Goal: Task Accomplishment & Management: Manage account settings

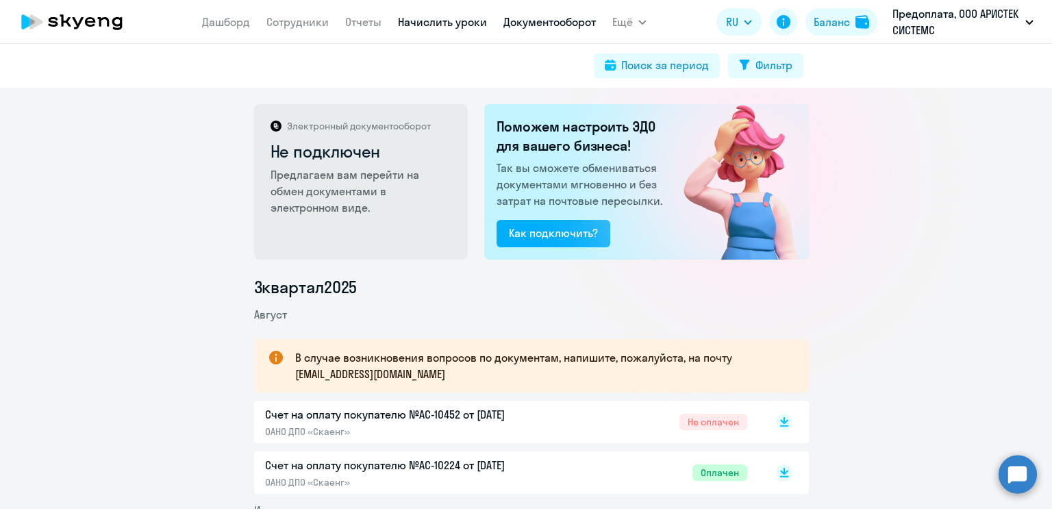
click at [428, 16] on link "Начислить уроки" at bounding box center [442, 22] width 89 height 14
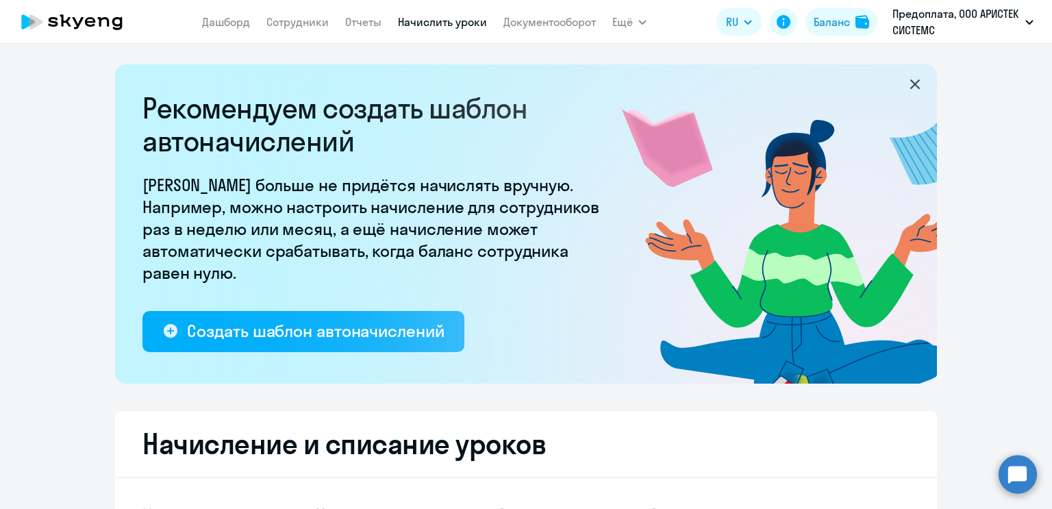
select select "10"
click at [820, 16] on div "Баланс" at bounding box center [831, 22] width 36 height 16
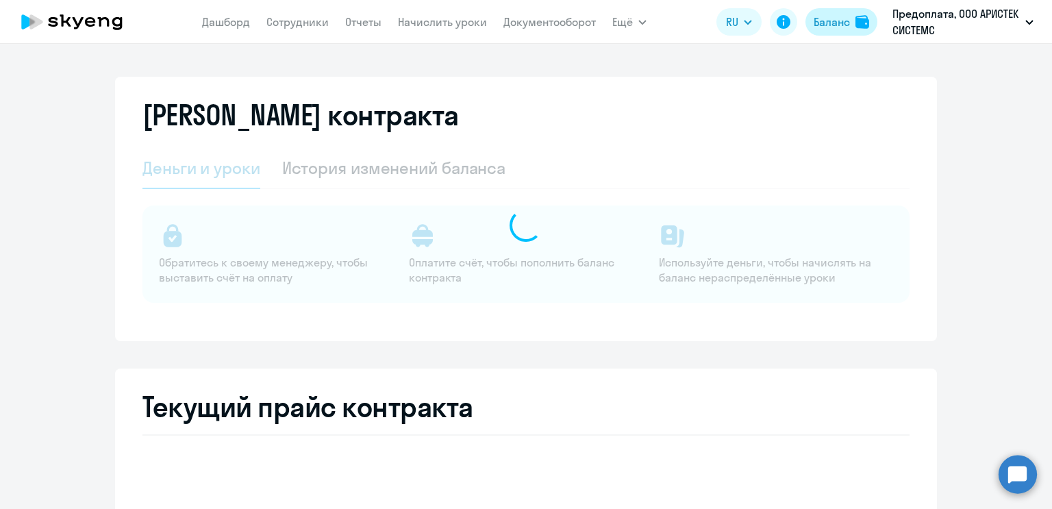
select select "english_adult_not_native_speaker"
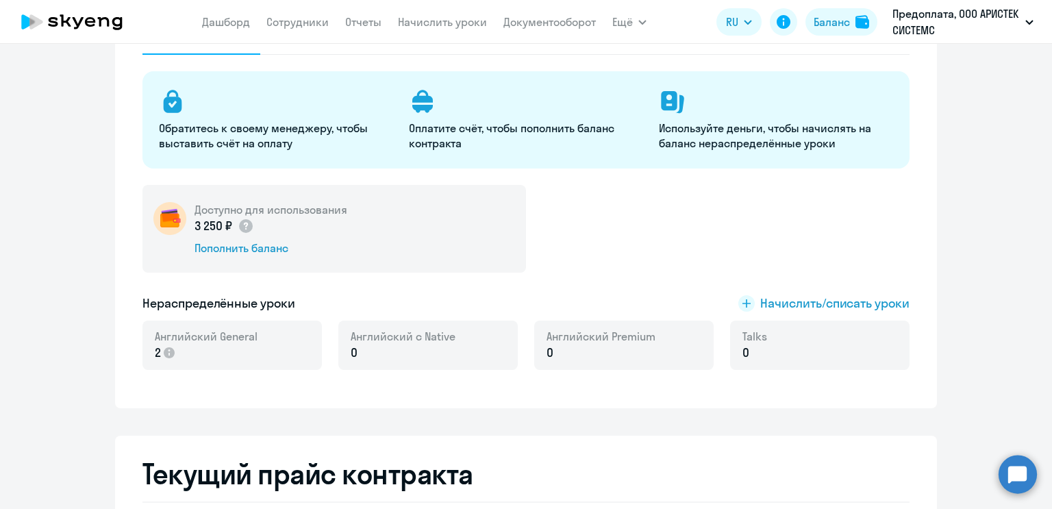
scroll to position [137, 0]
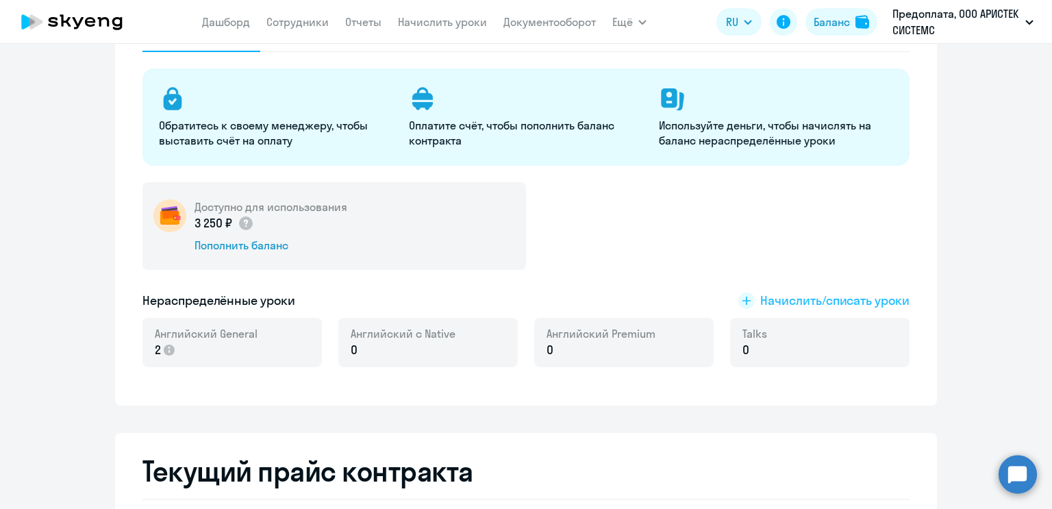
click at [794, 300] on span "Начислить/списать уроки" at bounding box center [834, 301] width 149 height 18
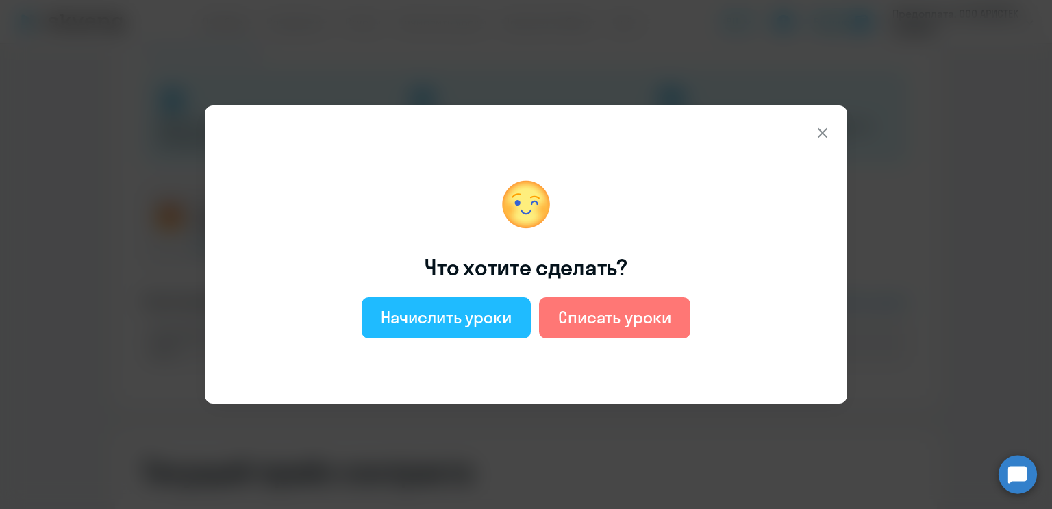
click at [496, 320] on div "Начислить уроки" at bounding box center [446, 317] width 131 height 22
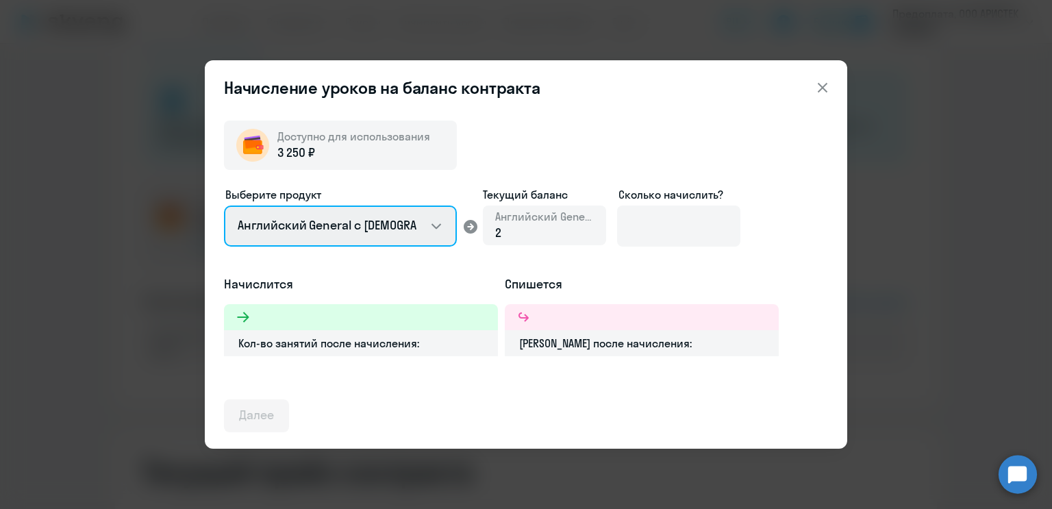
click at [453, 223] on select "Английский General с [DEMOGRAPHIC_DATA] преподавателем Английский General с [DE…" at bounding box center [340, 225] width 233 height 41
select select "english_adult_not_native_speaker_premium"
click at [224, 205] on select "Английский General с [DEMOGRAPHIC_DATA] преподавателем Английский General с [DE…" at bounding box center [340, 225] width 233 height 41
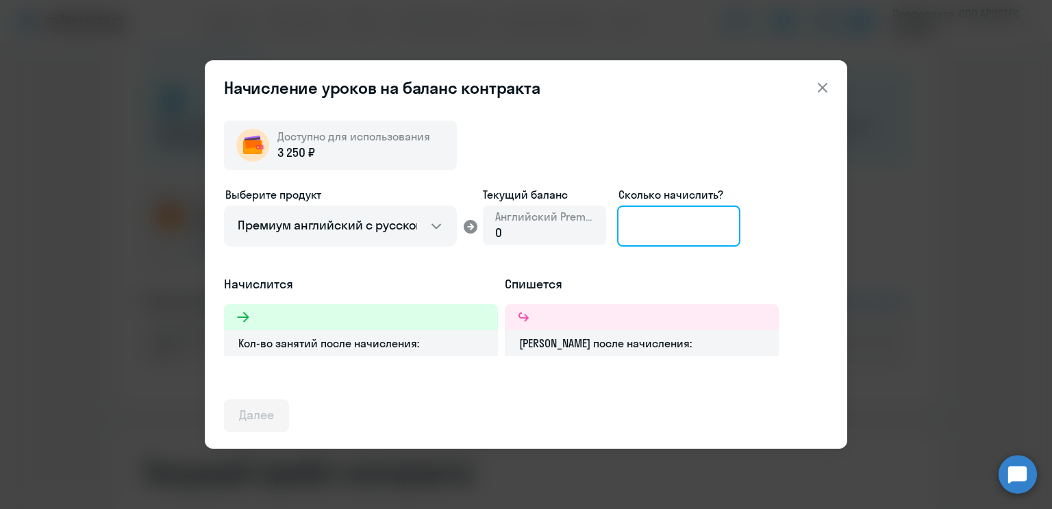
click at [638, 217] on input at bounding box center [678, 225] width 123 height 41
type input "1"
type input "2"
type input "1"
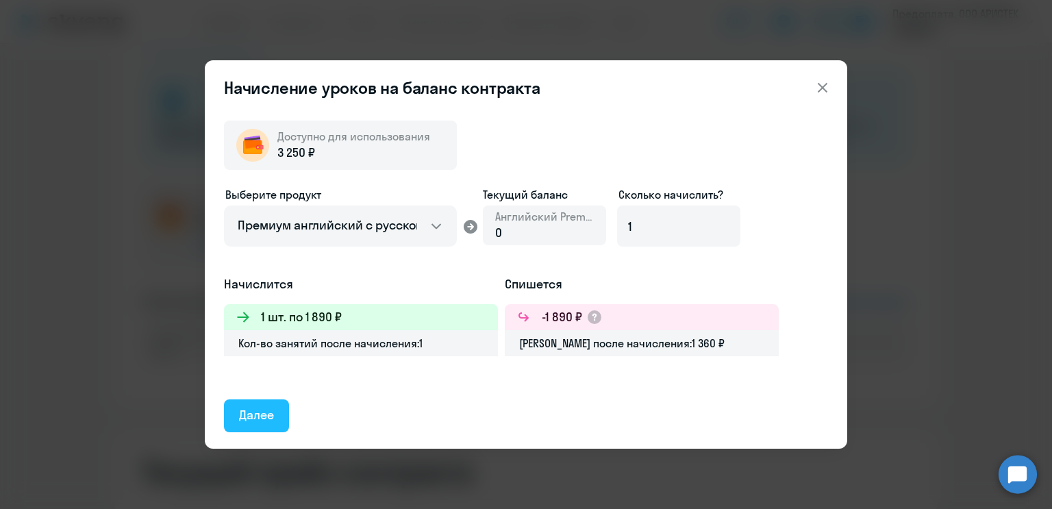
click at [234, 415] on button "Далее" at bounding box center [256, 415] width 65 height 33
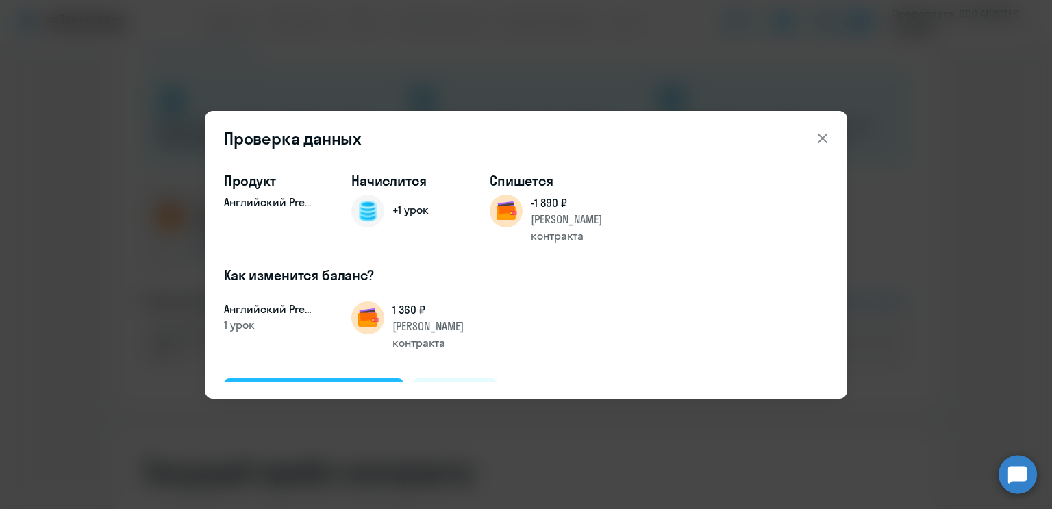
click at [312, 385] on div "Подтвердить и начислить" at bounding box center [313, 394] width 149 height 18
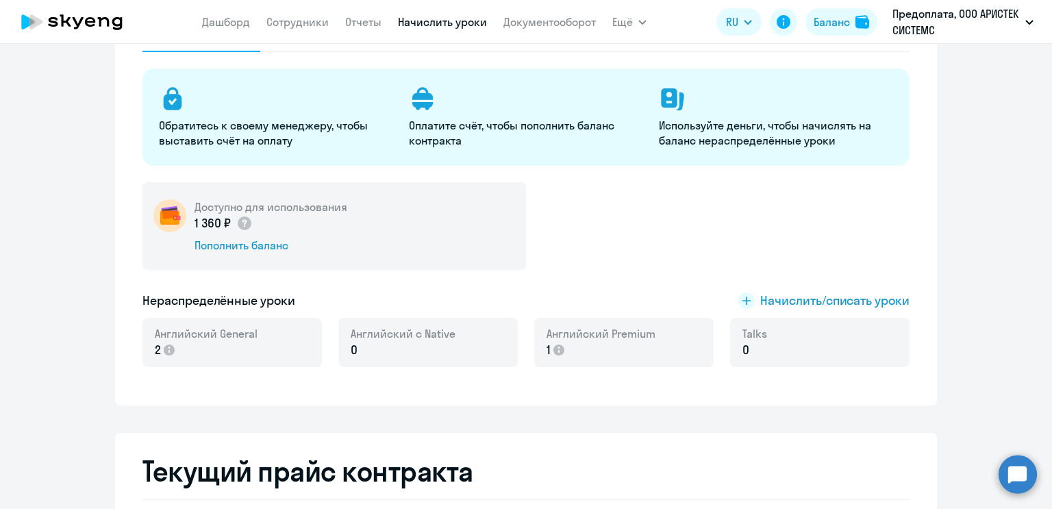
click at [405, 19] on link "Начислить уроки" at bounding box center [442, 22] width 89 height 14
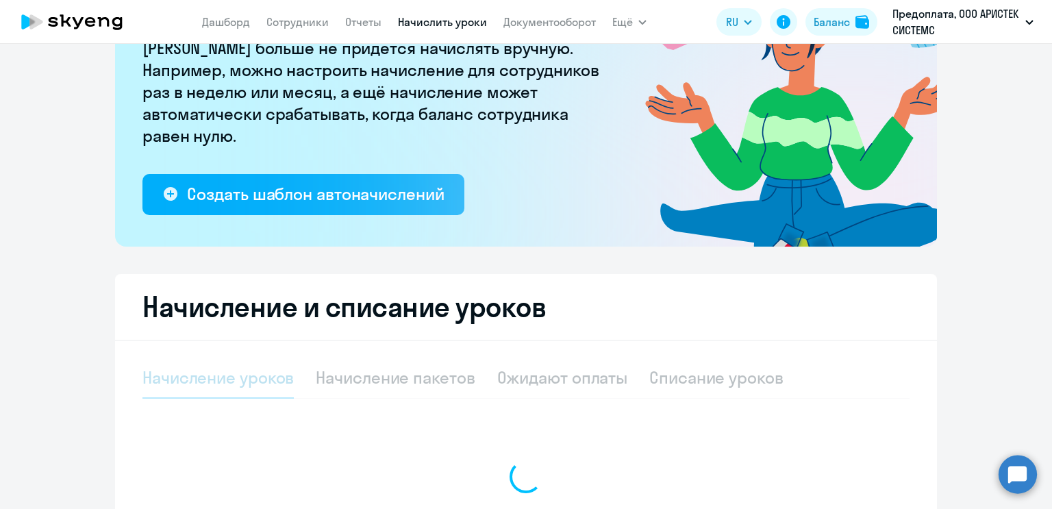
select select "10"
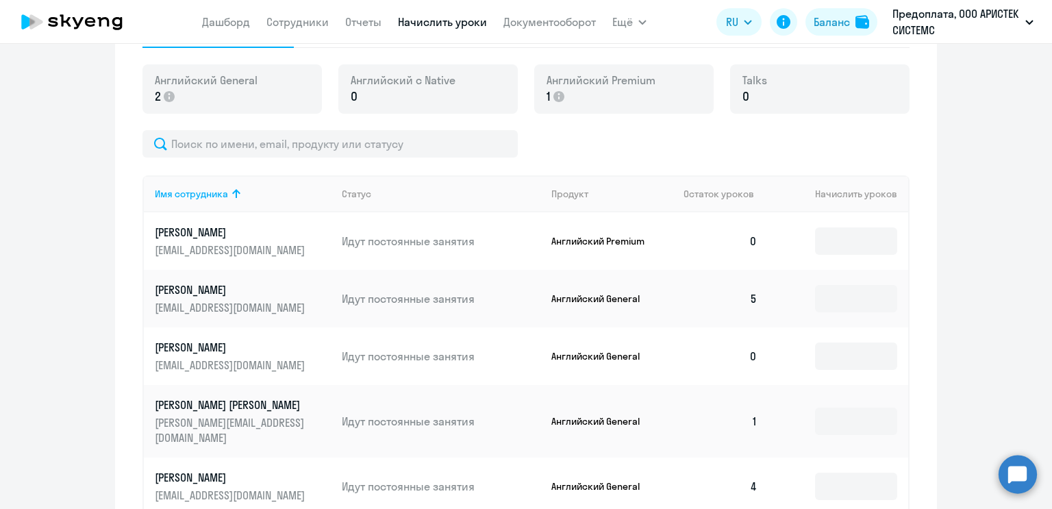
scroll to position [548, 0]
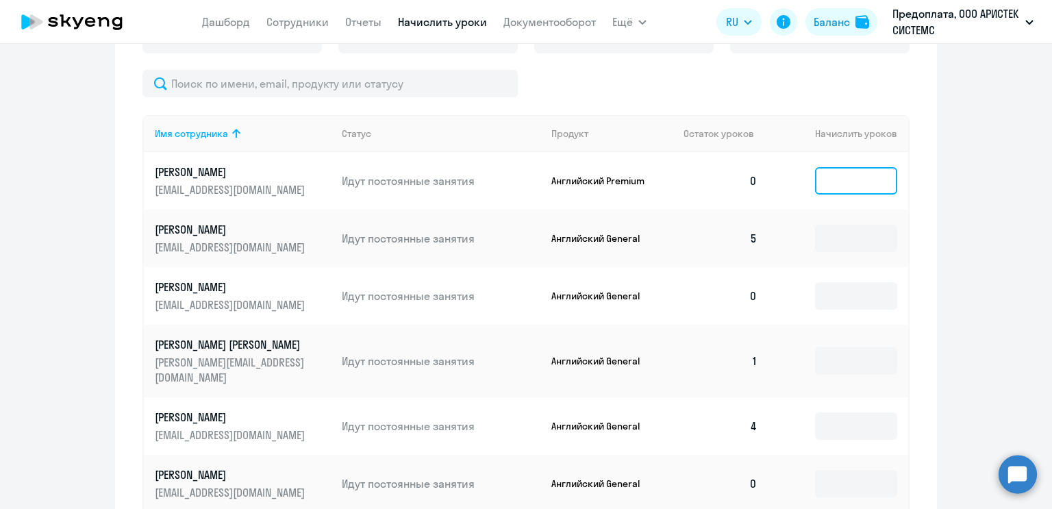
click at [828, 175] on input at bounding box center [856, 180] width 82 height 27
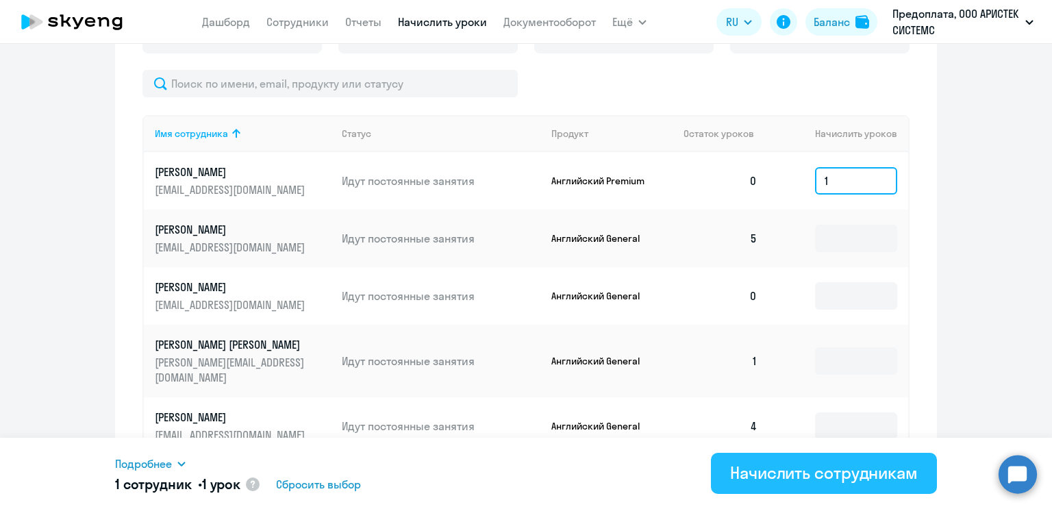
type input "1"
click at [813, 477] on div "Начислить сотрудникам" at bounding box center [824, 473] width 188 height 22
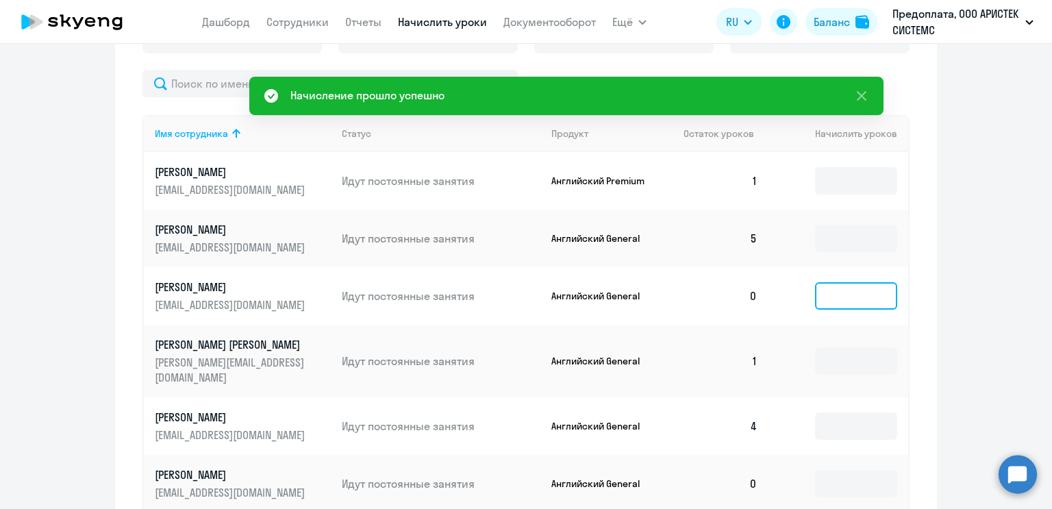
click at [835, 287] on input at bounding box center [856, 295] width 82 height 27
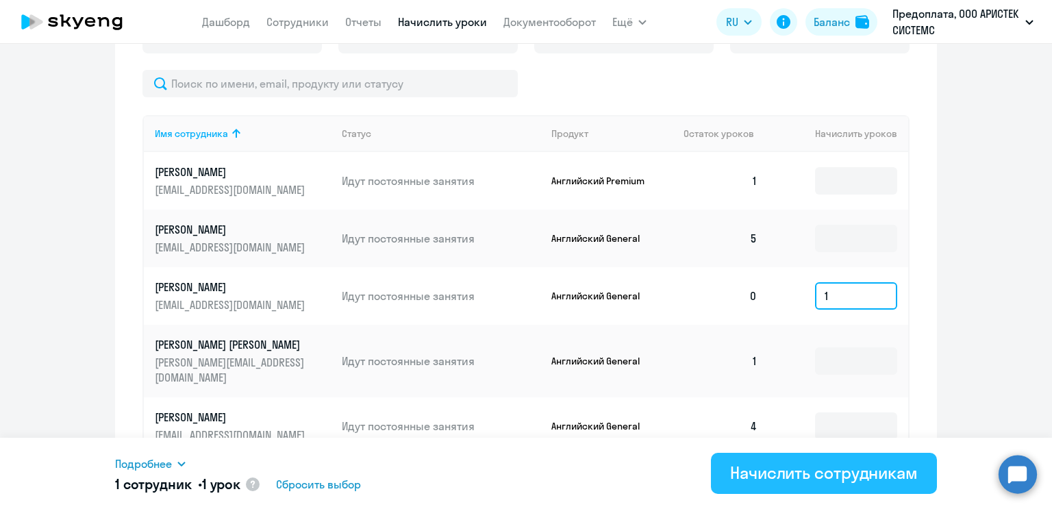
type input "1"
click at [802, 475] on div "Начислить сотрудникам" at bounding box center [824, 473] width 188 height 22
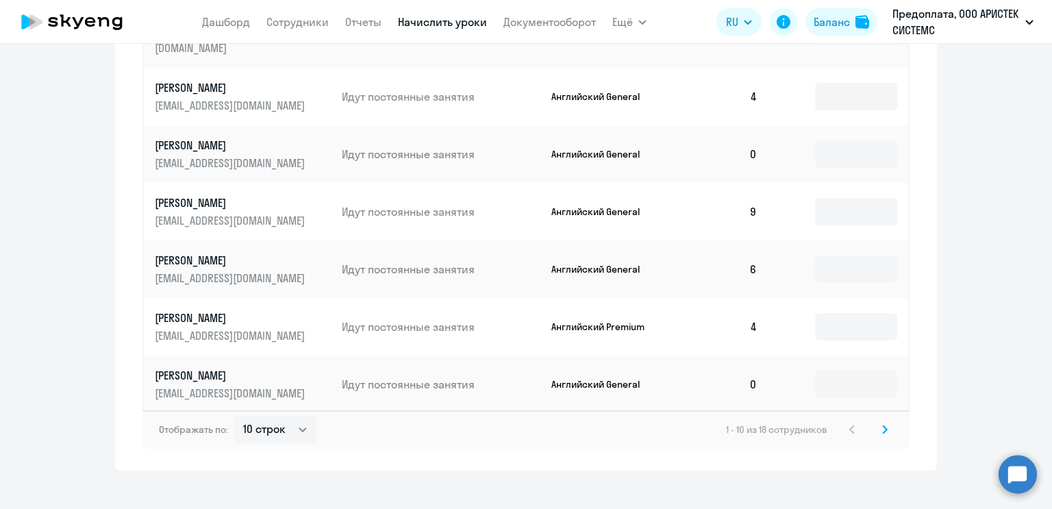
scroll to position [881, 0]
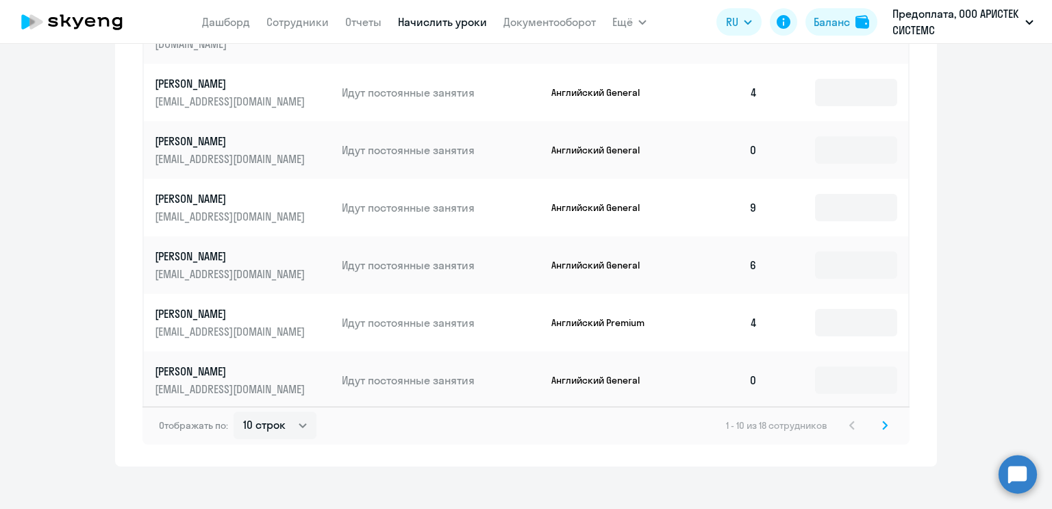
click at [882, 417] on svg-icon at bounding box center [884, 425] width 16 height 16
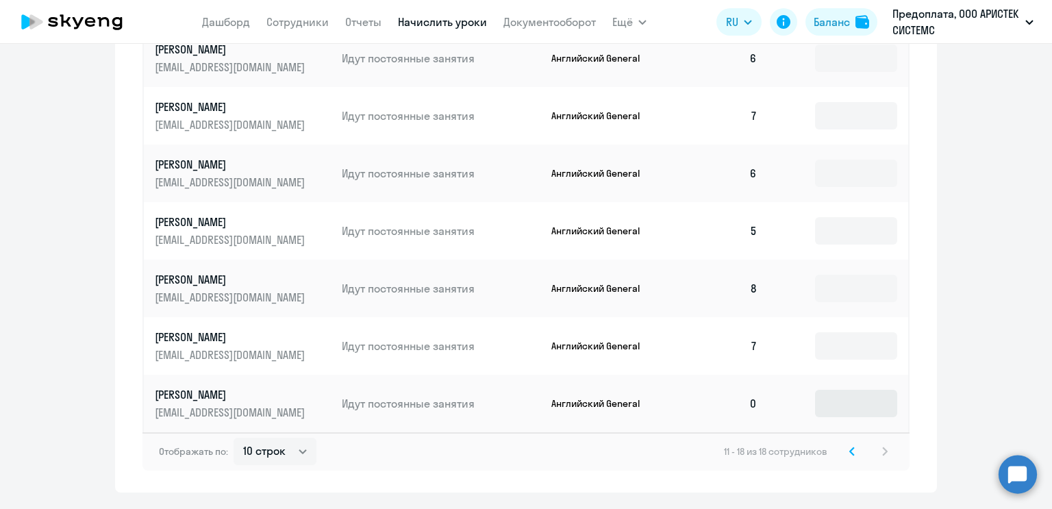
scroll to position [766, 0]
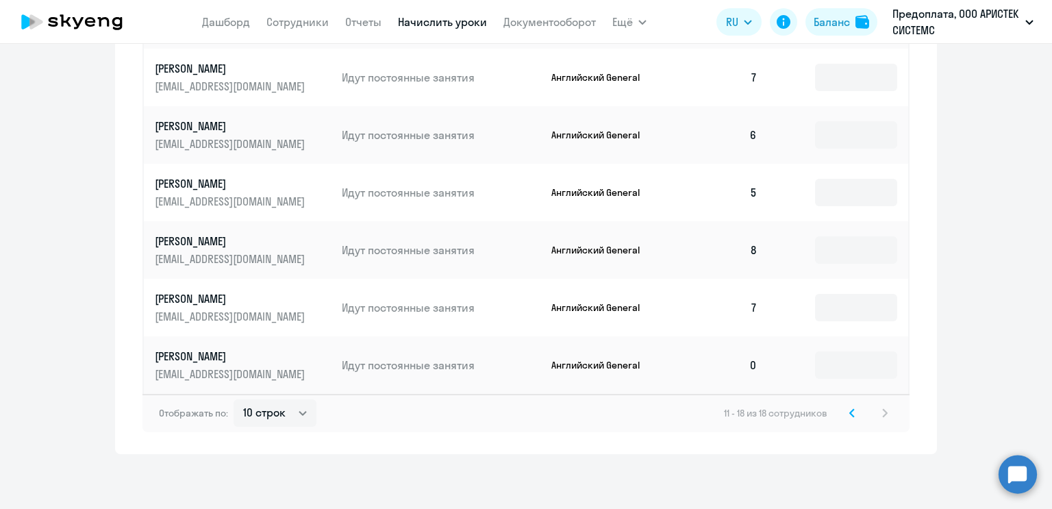
click at [844, 416] on svg-icon at bounding box center [852, 413] width 16 height 16
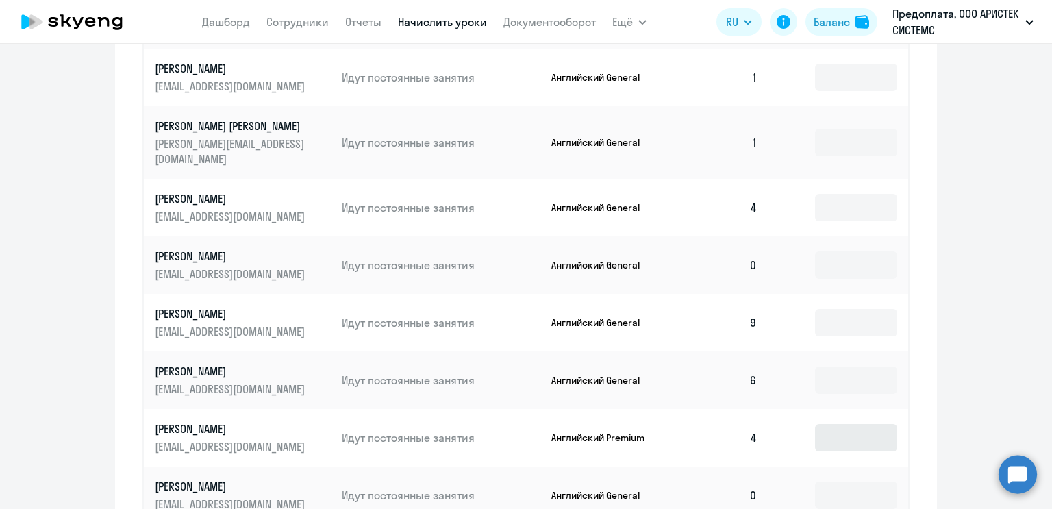
scroll to position [881, 0]
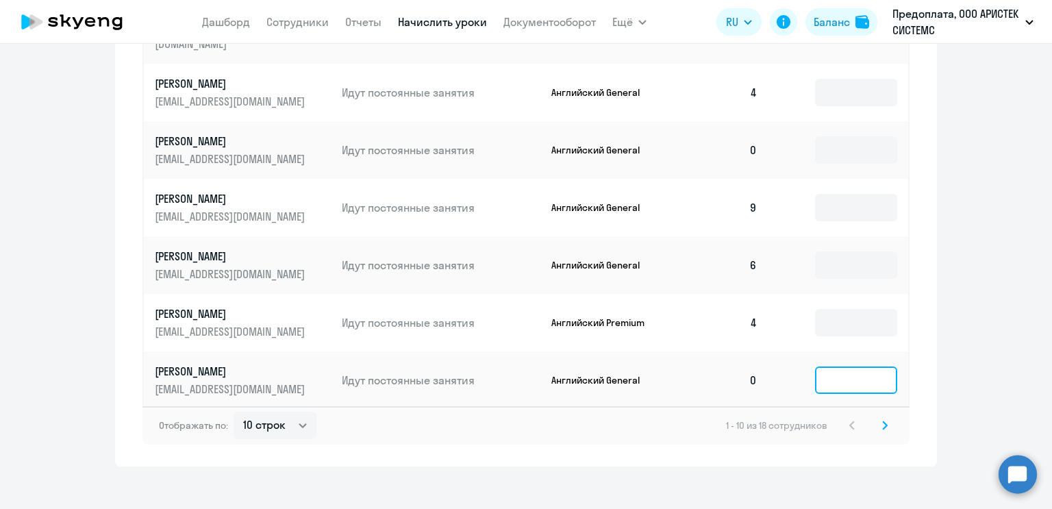
click at [849, 372] on input at bounding box center [856, 379] width 82 height 27
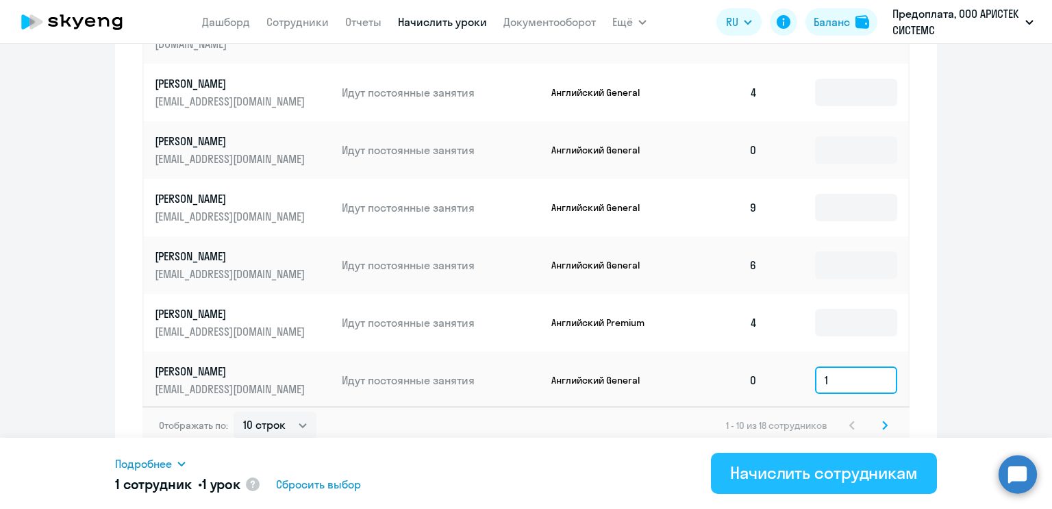
type input "1"
click at [805, 470] on div "Начислить сотрудникам" at bounding box center [824, 473] width 188 height 22
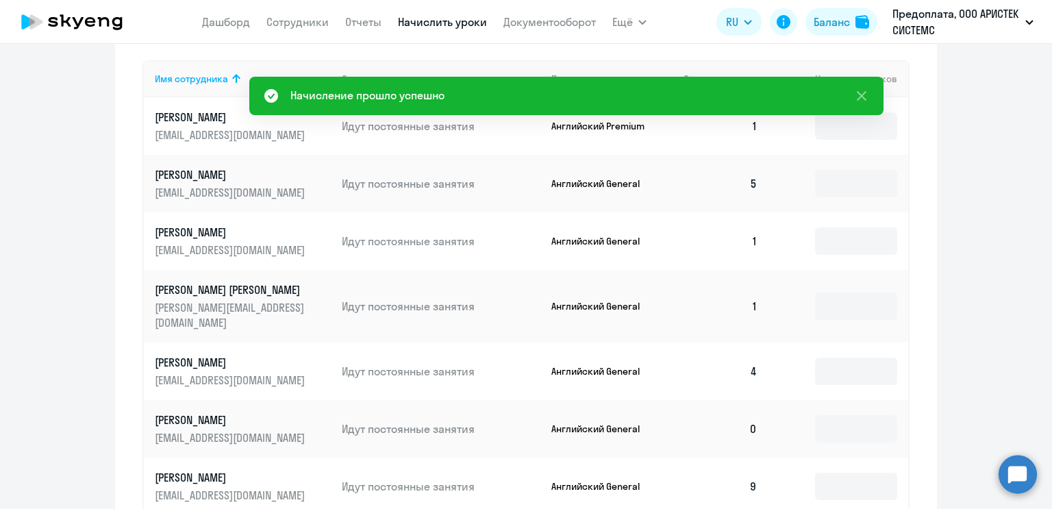
scroll to position [128, 0]
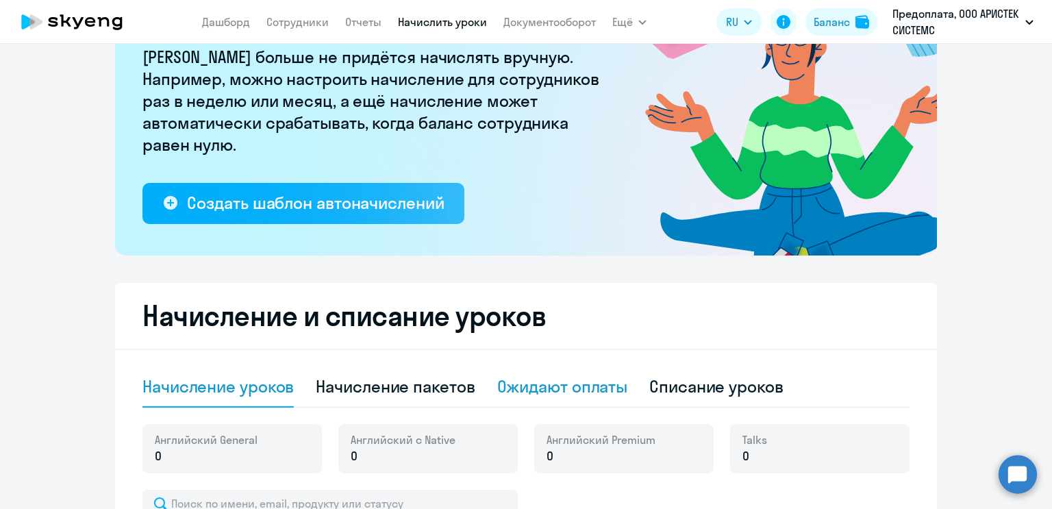
click at [510, 394] on div "Ожидают оплаты" at bounding box center [562, 386] width 131 height 22
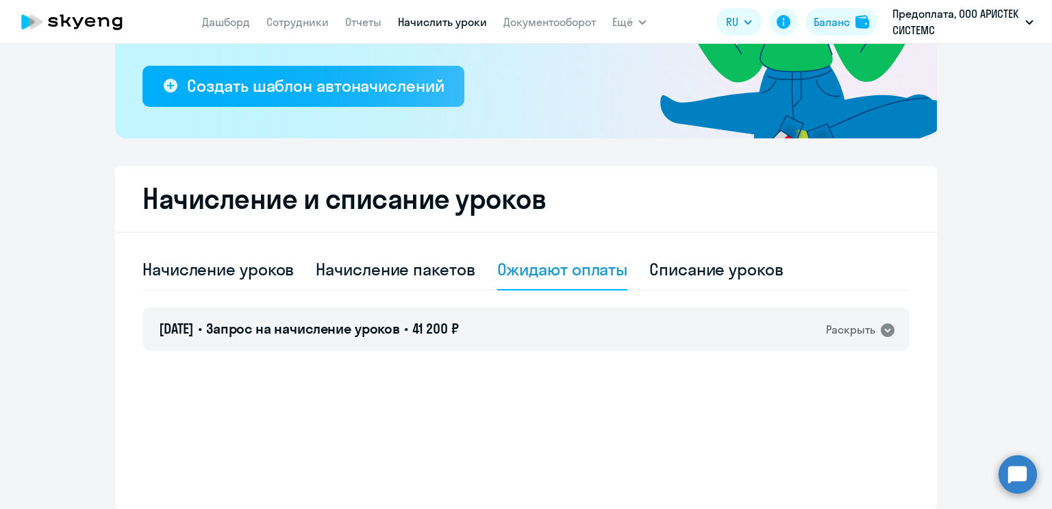
scroll to position [301, 0]
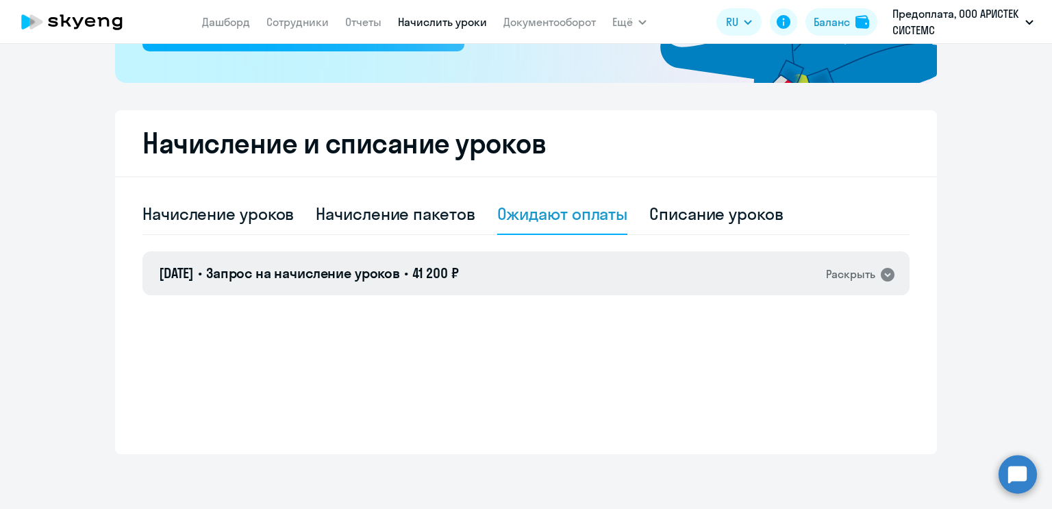
click at [885, 275] on icon at bounding box center [887, 274] width 16 height 16
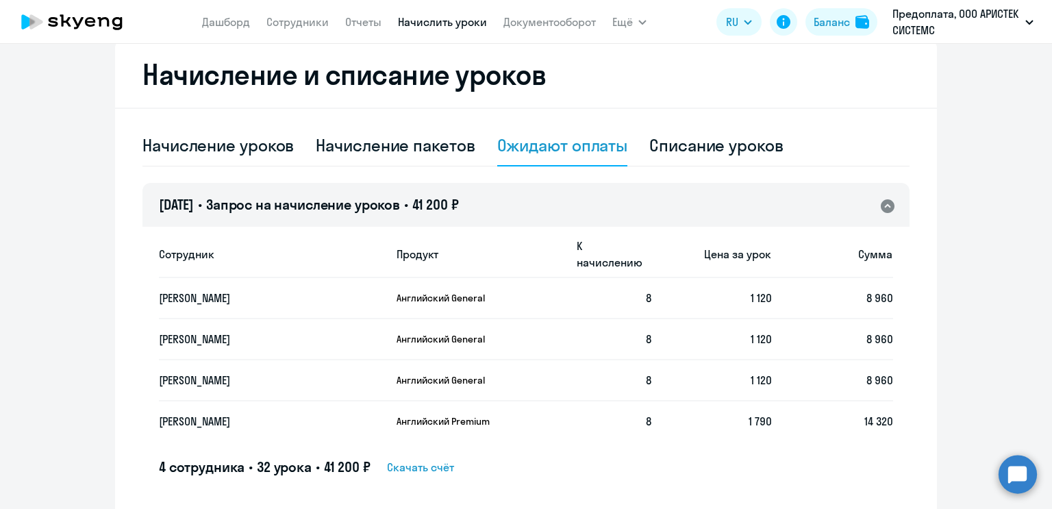
scroll to position [264, 0]
